Goal: Task Accomplishment & Management: Complete application form

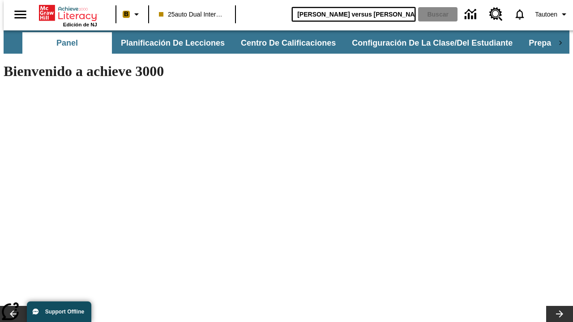
type input "[PERSON_NAME] versus [PERSON_NAME]"
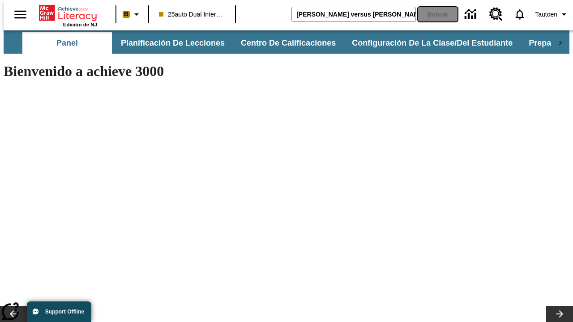
click at [432, 14] on button "Buscar" at bounding box center [437, 14] width 39 height 14
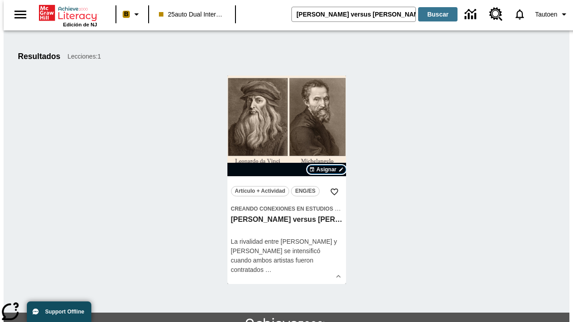
click at [326, 170] on span "Asignar" at bounding box center [326, 170] width 20 height 8
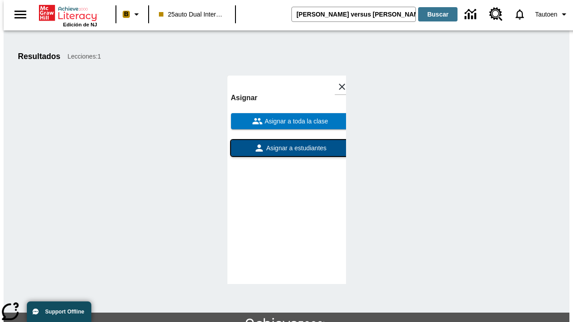
click at [287, 144] on span "Asignar a estudiantes" at bounding box center [296, 148] width 62 height 9
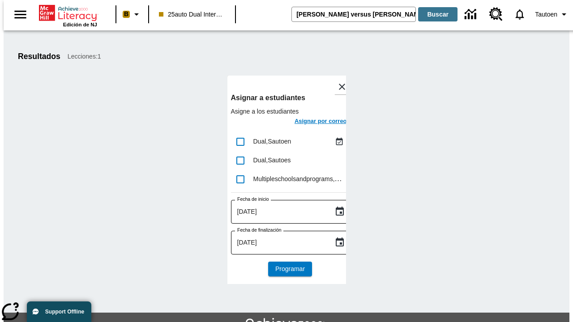
click at [240, 141] on input "lesson details" at bounding box center [240, 142] width 19 height 19
checkbox input "true"
click at [312, 122] on h6 "Asignar por correo" at bounding box center [321, 121] width 52 height 10
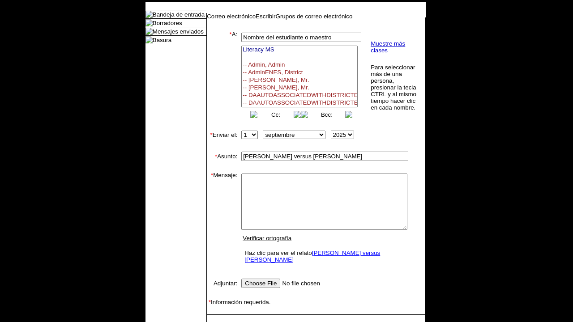
select select
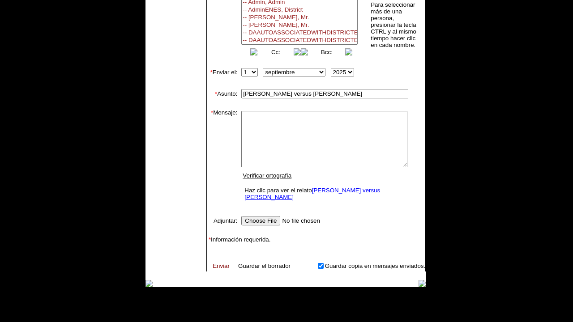
scroll to position [82, 0]
